Goal: Check status: Check status

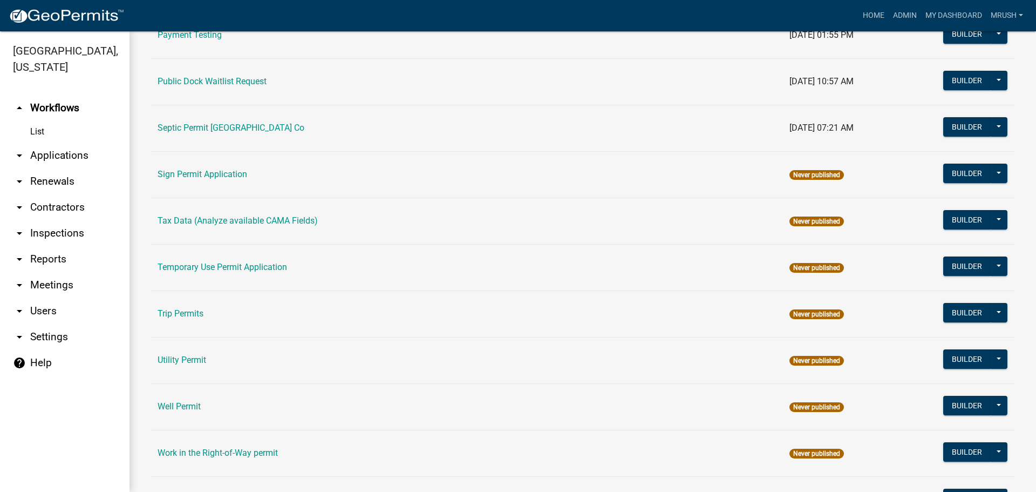
scroll to position [514, 0]
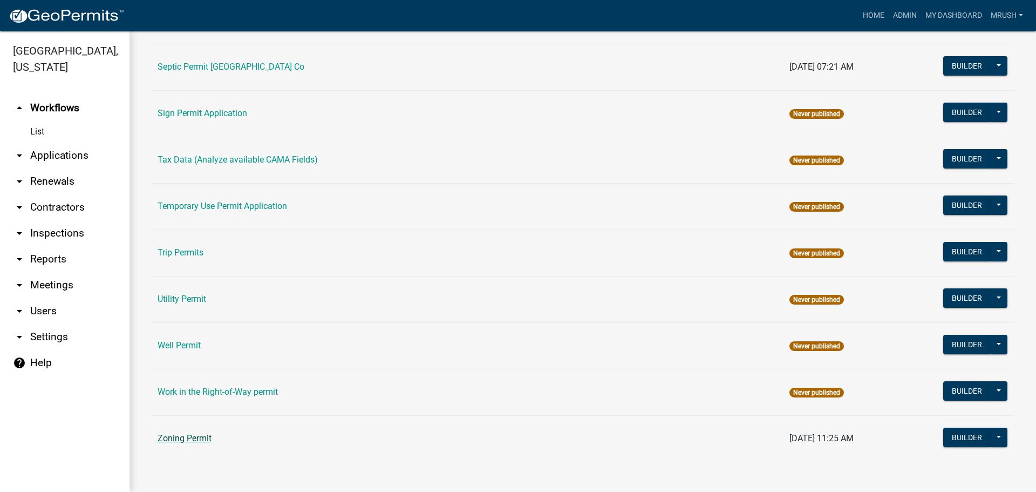
click at [201, 438] on link "Zoning Permit" at bounding box center [185, 438] width 54 height 10
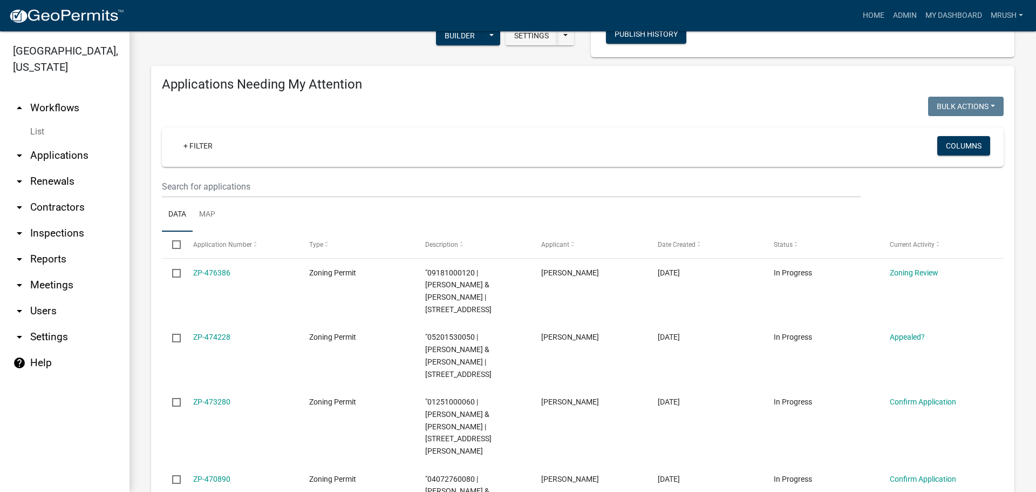
scroll to position [102, 0]
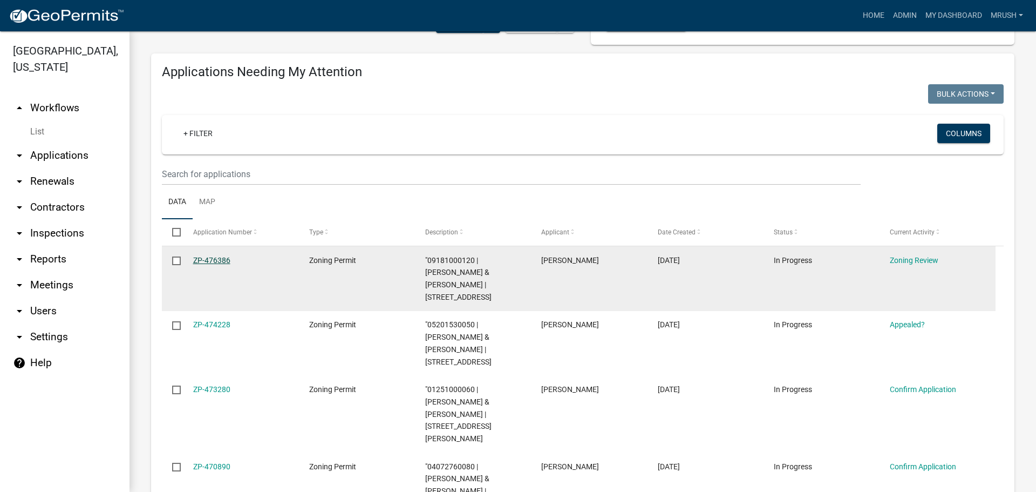
click at [225, 262] on link "ZP-476386" at bounding box center [211, 260] width 37 height 9
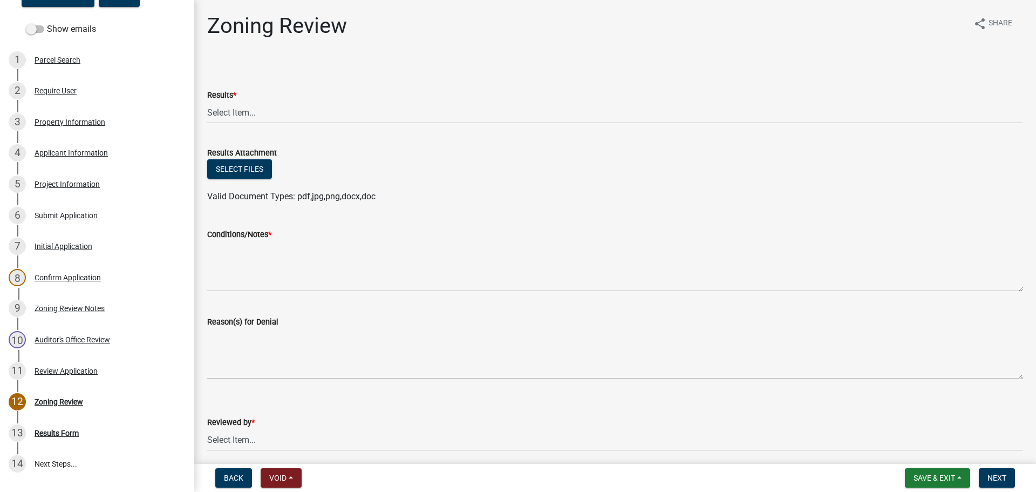
scroll to position [207, 0]
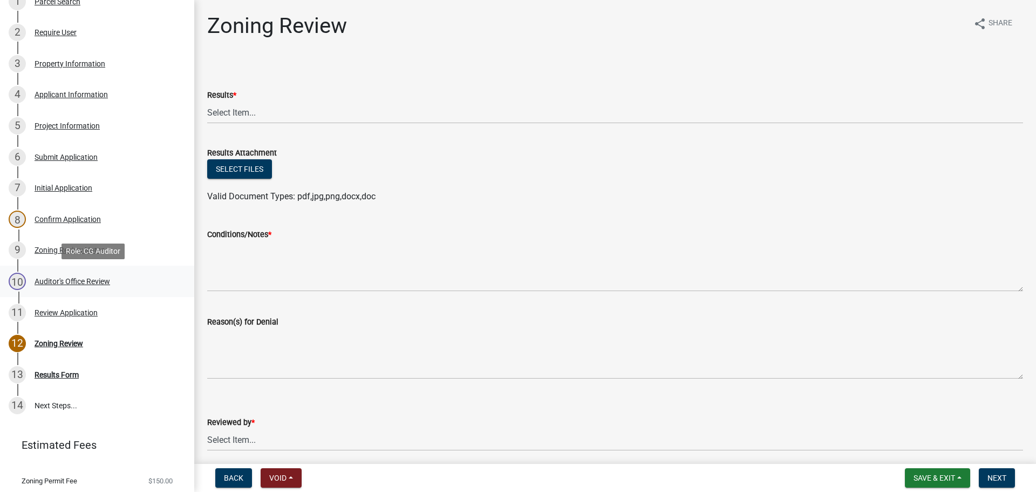
click at [90, 280] on div "Auditor's Office Review" at bounding box center [73, 281] width 76 height 8
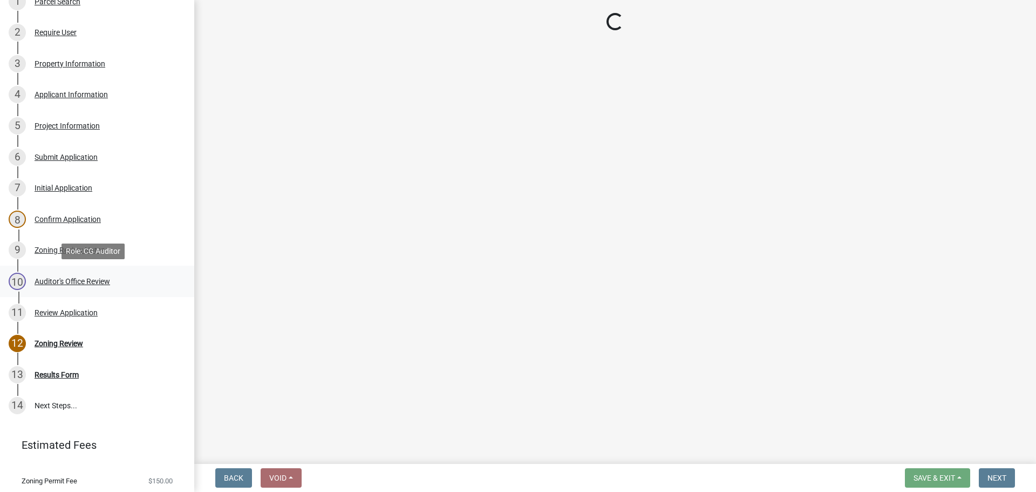
select select "22825c6f-7911-45a8-a3f0-e7c66663f32a"
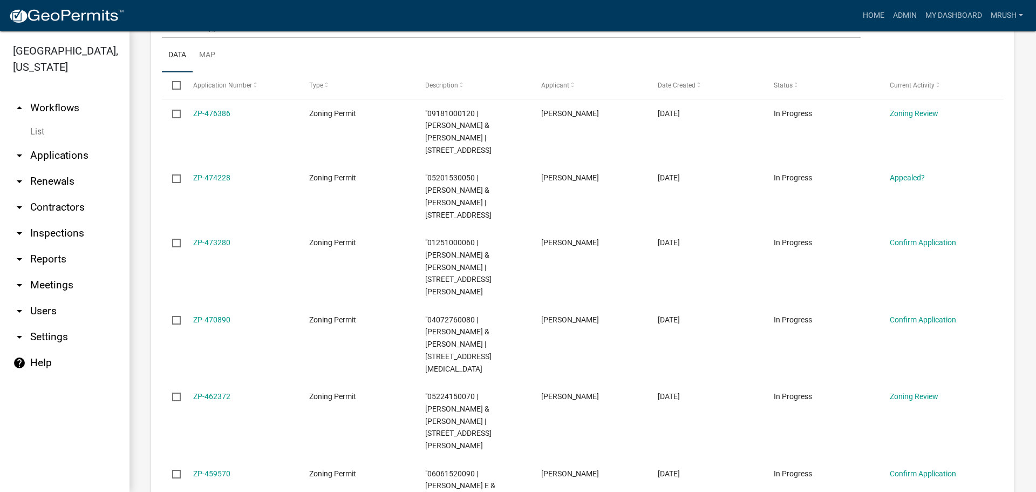
scroll to position [292, 0]
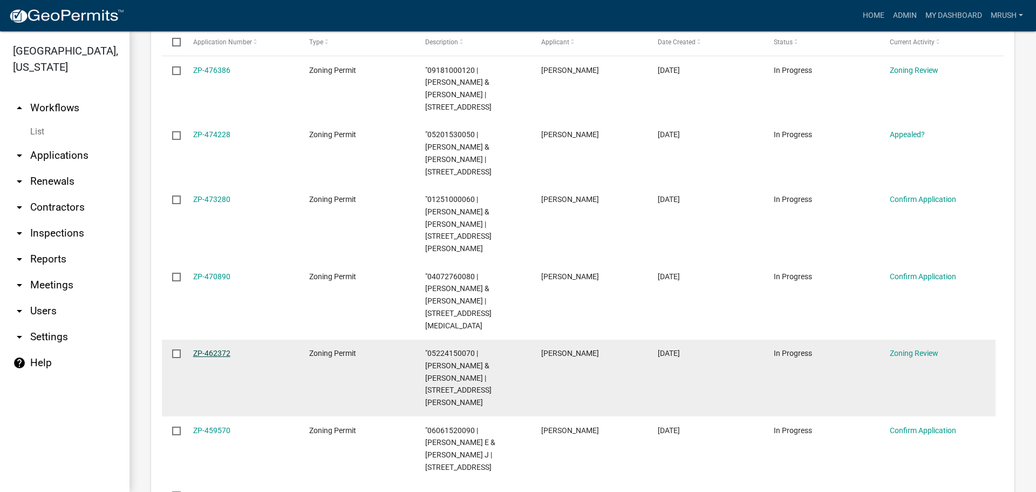
click at [214, 349] on link "ZP-462372" at bounding box center [211, 353] width 37 height 9
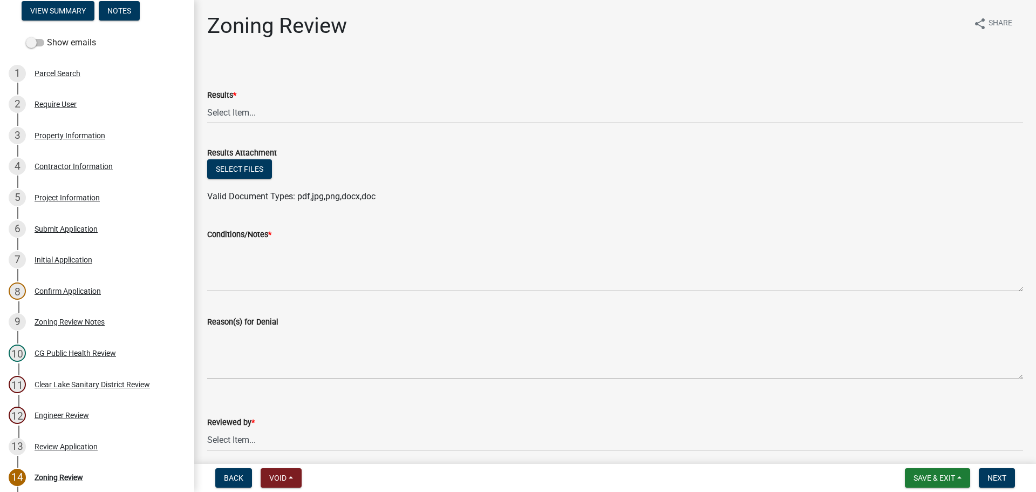
scroll to position [192, 0]
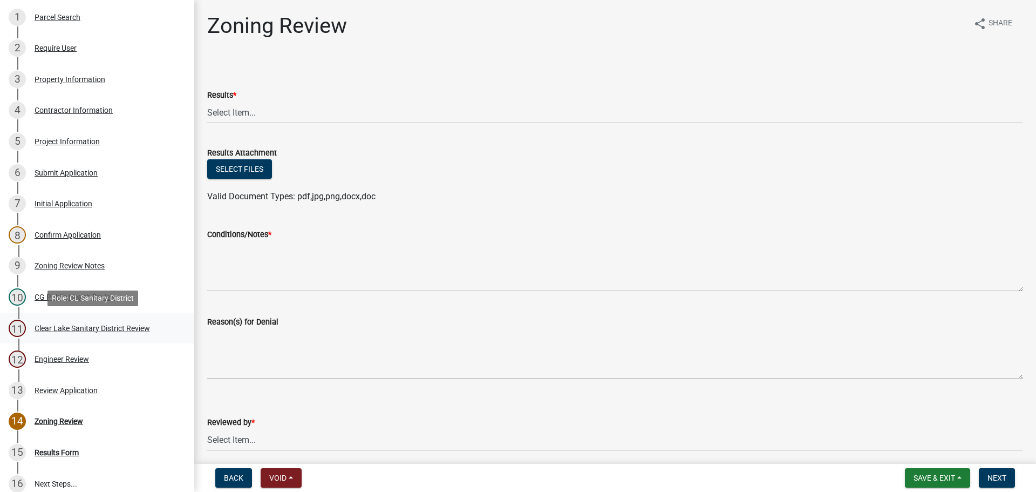
click at [148, 327] on div "Clear Lake Sanitary District Review" at bounding box center [92, 328] width 115 height 8
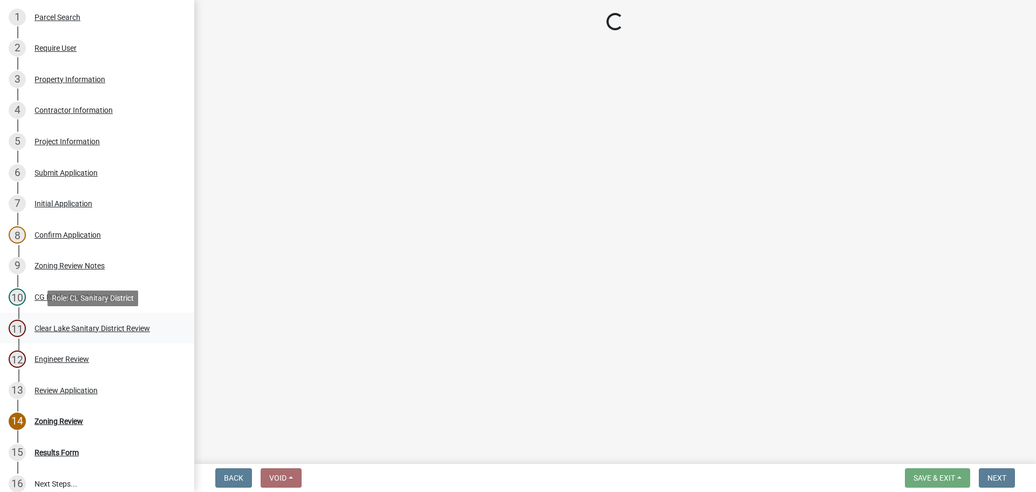
select select "dad87867-eb21-4dcc-b0aa-47f6a00bed0a"
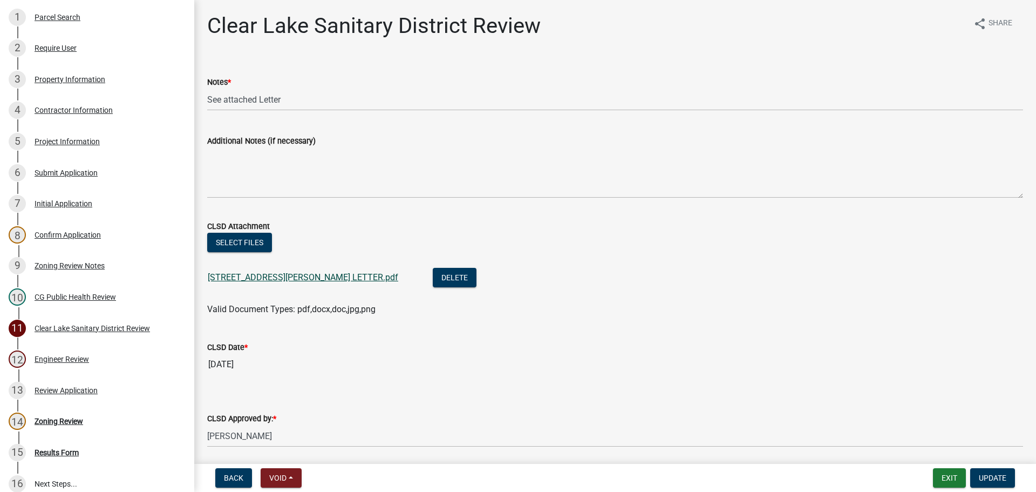
click at [240, 276] on link "4593 WESLEY DRIVE LETTER.pdf" at bounding box center [303, 277] width 190 height 10
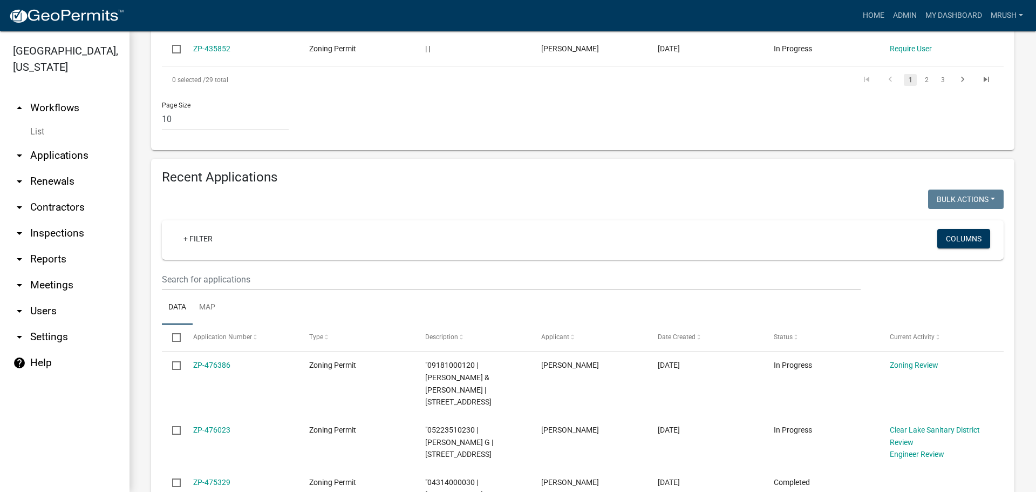
scroll to position [914, 0]
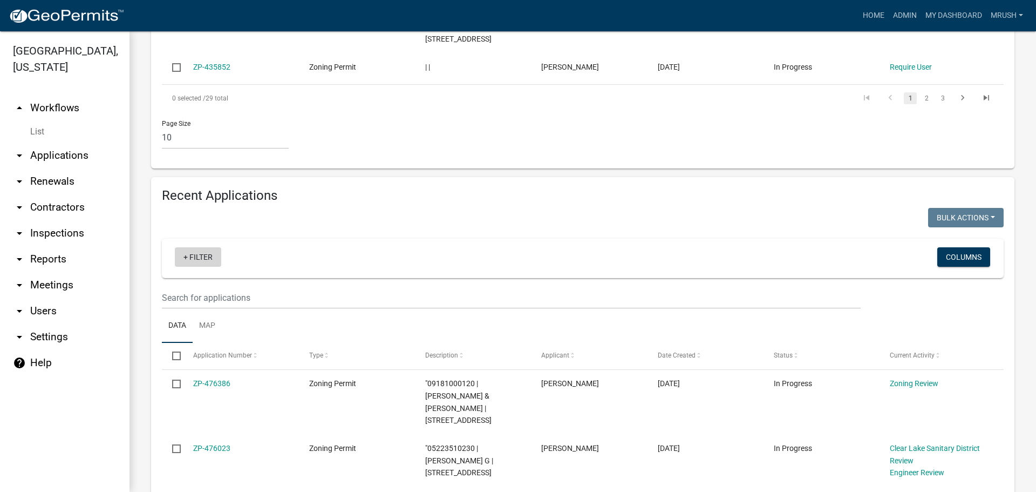
click at [201, 247] on link "+ Filter" at bounding box center [198, 256] width 46 height 19
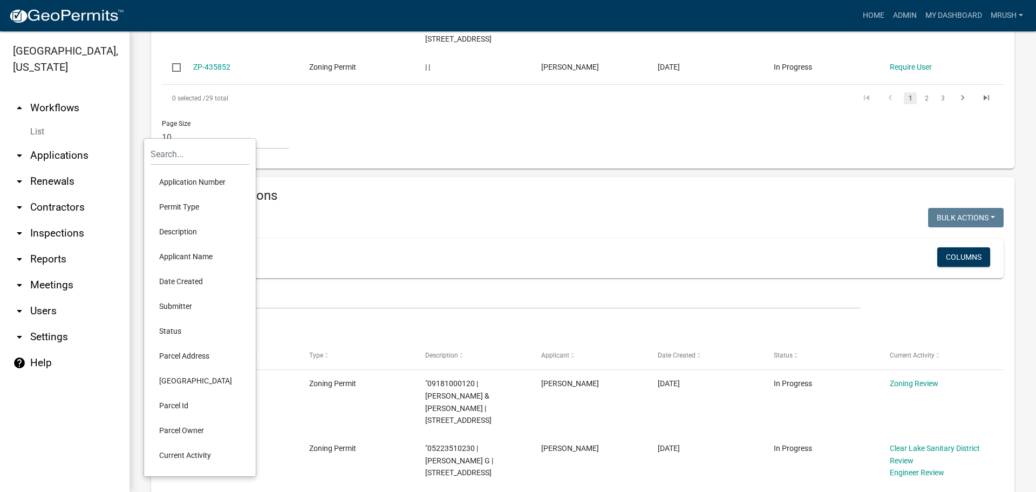
click at [209, 179] on li "Application Number" at bounding box center [200, 181] width 99 height 25
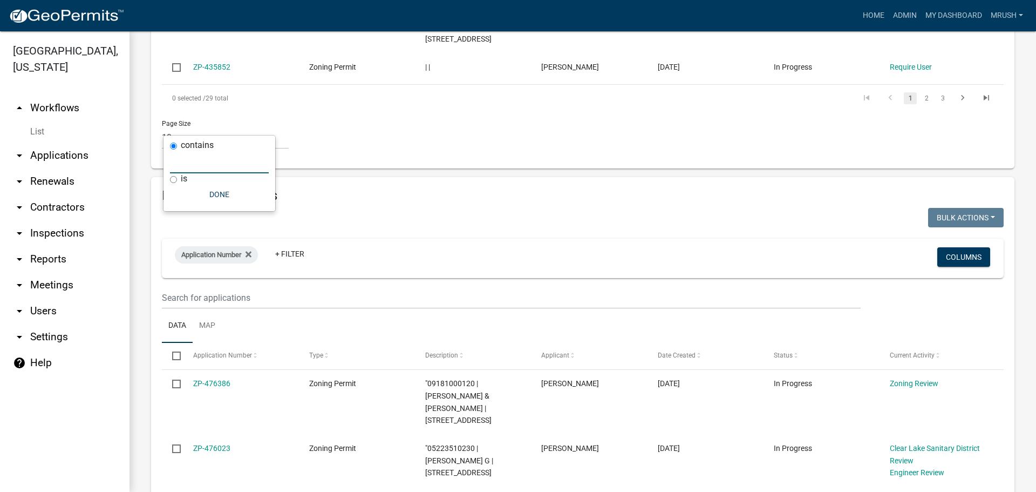
click at [194, 163] on input "text" at bounding box center [219, 162] width 99 height 22
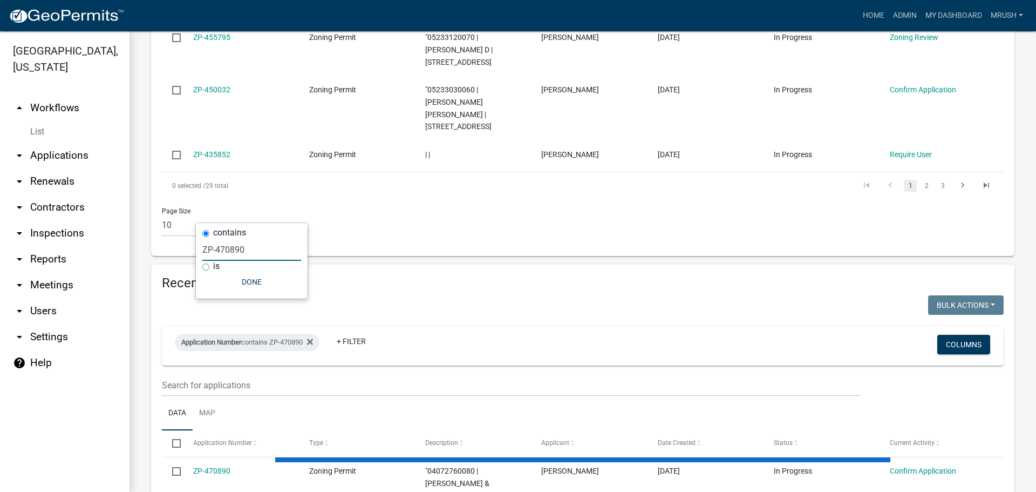
scroll to position [774, 0]
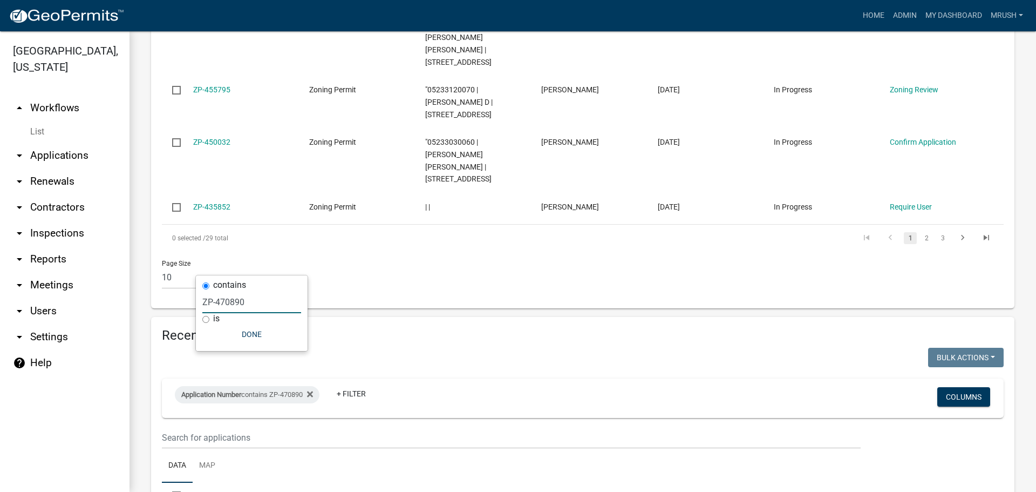
type input "ZP-470890"
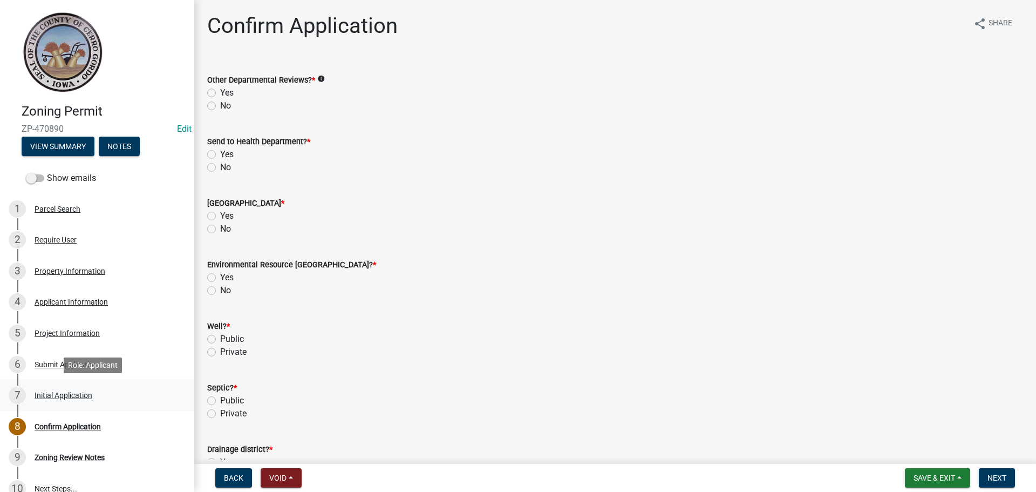
click at [55, 394] on div "Initial Application" at bounding box center [64, 395] width 58 height 8
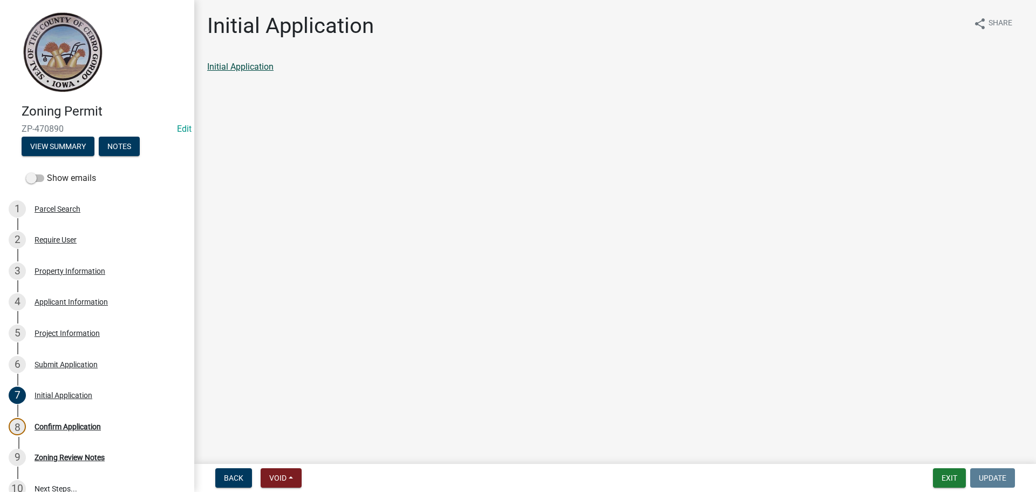
click at [243, 64] on link "Initial Application" at bounding box center [240, 67] width 66 height 10
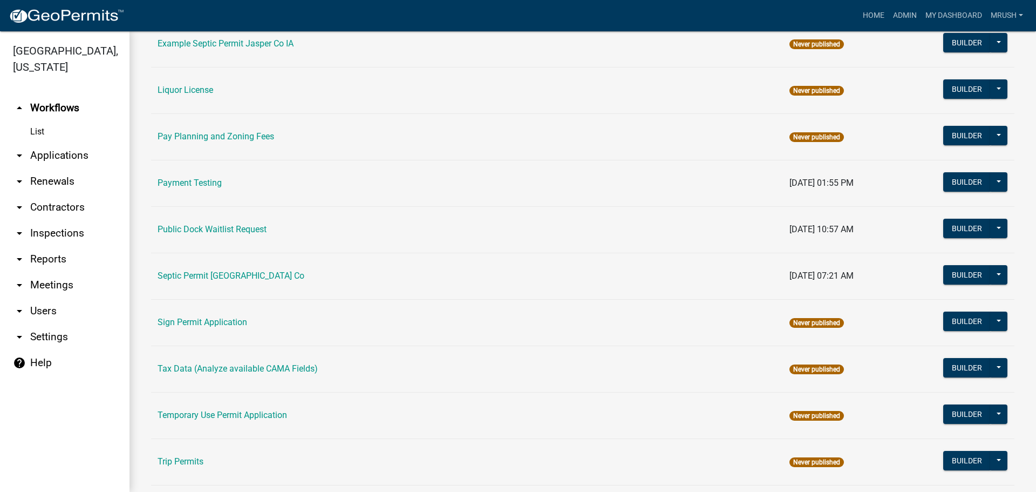
scroll to position [514, 0]
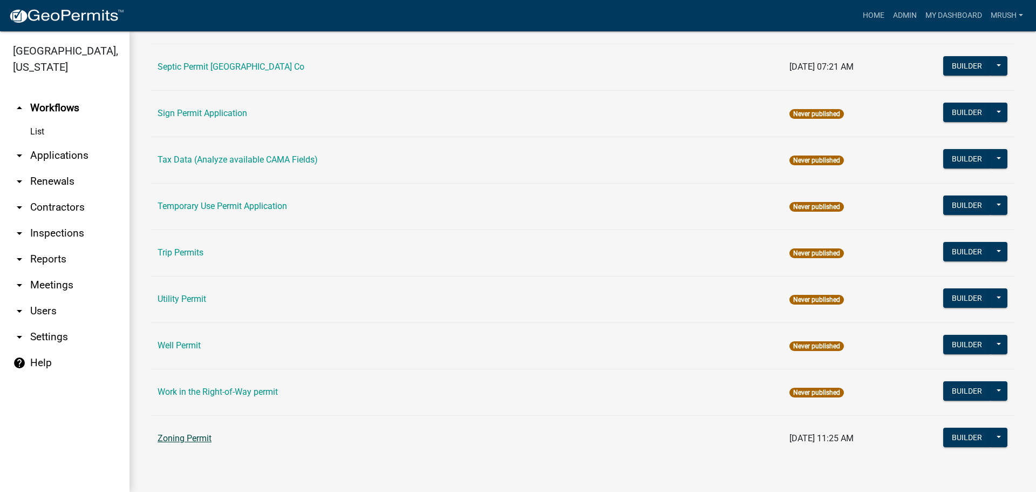
click at [191, 437] on link "Zoning Permit" at bounding box center [185, 438] width 54 height 10
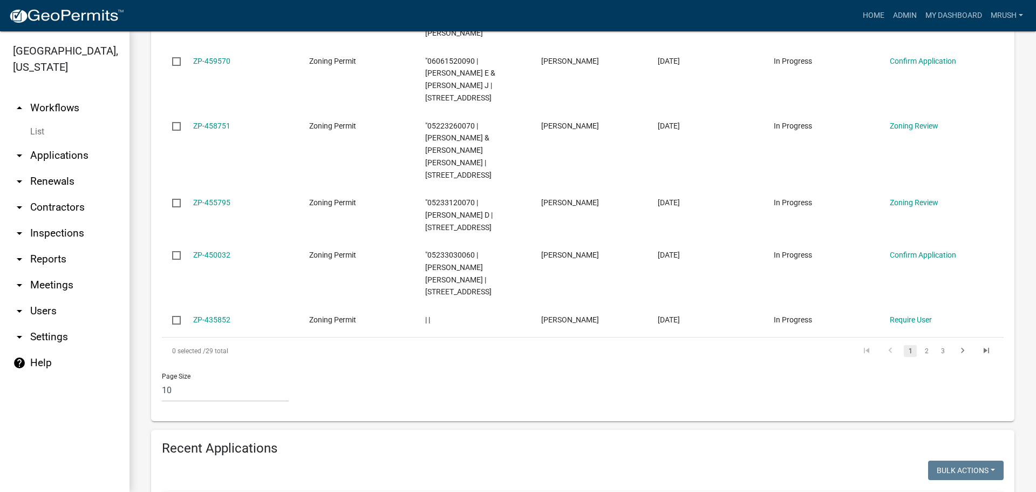
scroll to position [774, 0]
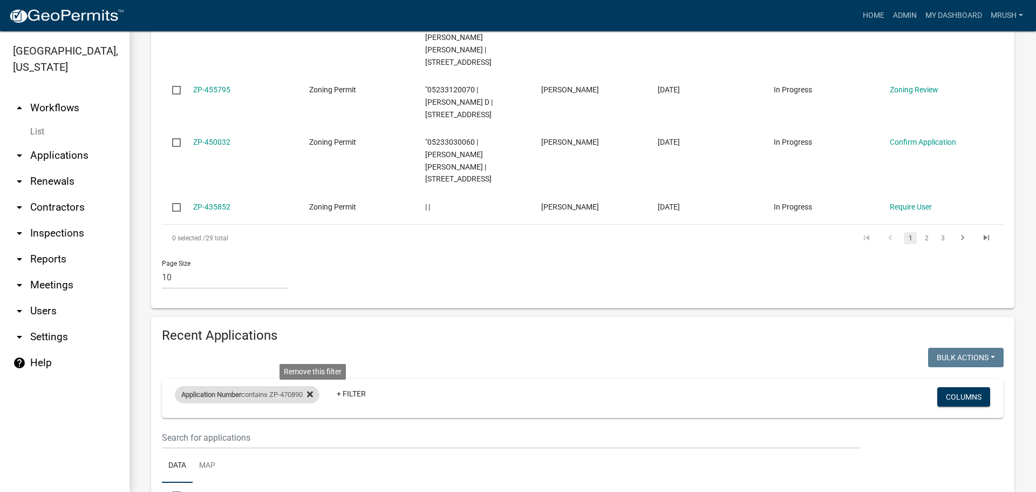
click at [313, 390] on icon at bounding box center [310, 394] width 6 height 9
click at [199, 387] on link "+ Filter" at bounding box center [198, 396] width 46 height 19
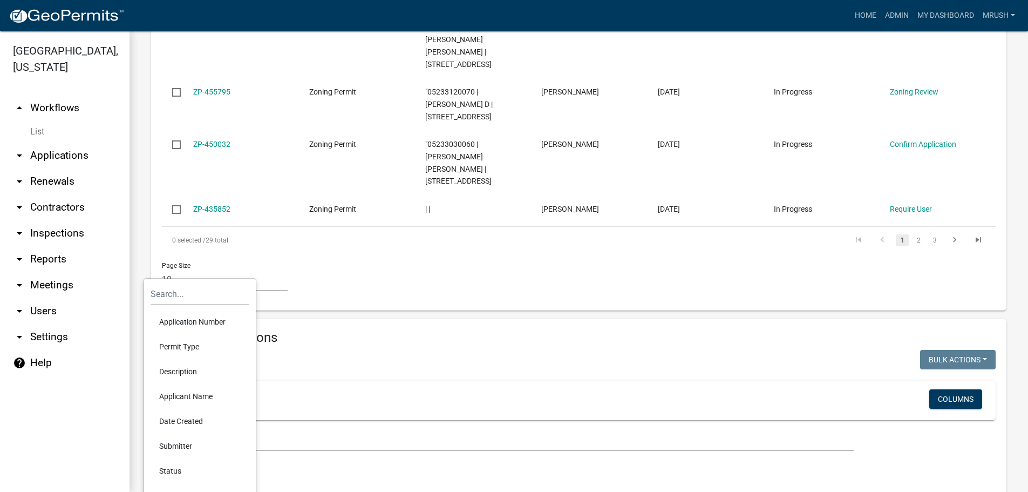
click at [186, 321] on li "Application Number" at bounding box center [200, 321] width 99 height 25
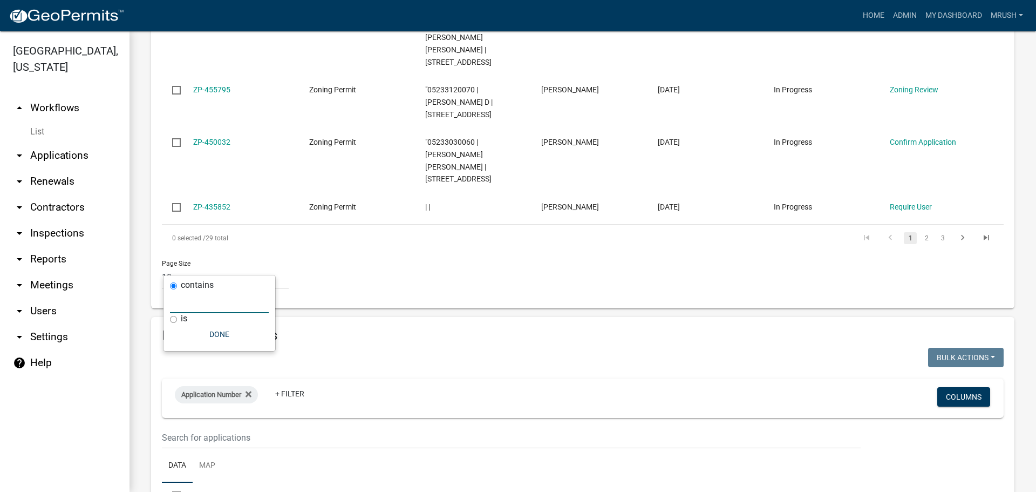
click at [186, 298] on input "text" at bounding box center [219, 302] width 99 height 22
type input "ZP-472835"
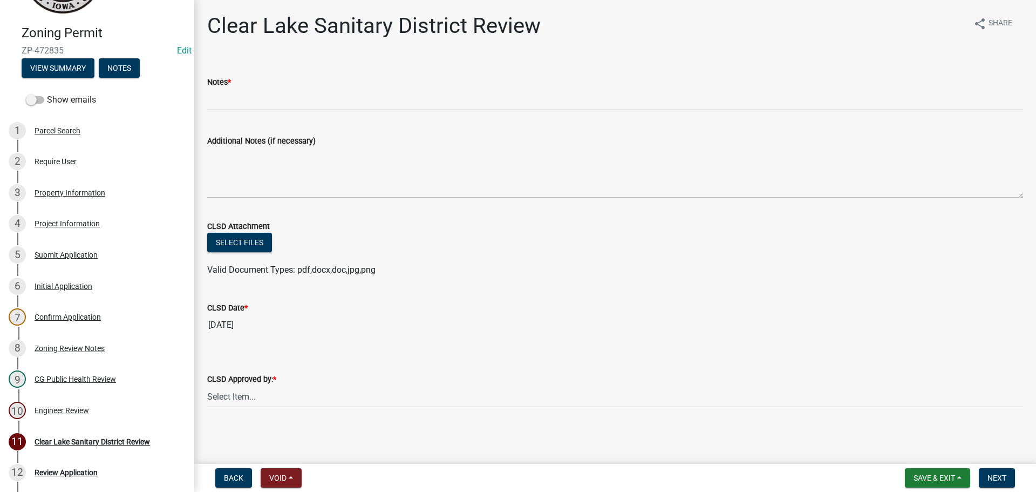
scroll to position [87, 0]
